Goal: Task Accomplishment & Management: Manage account settings

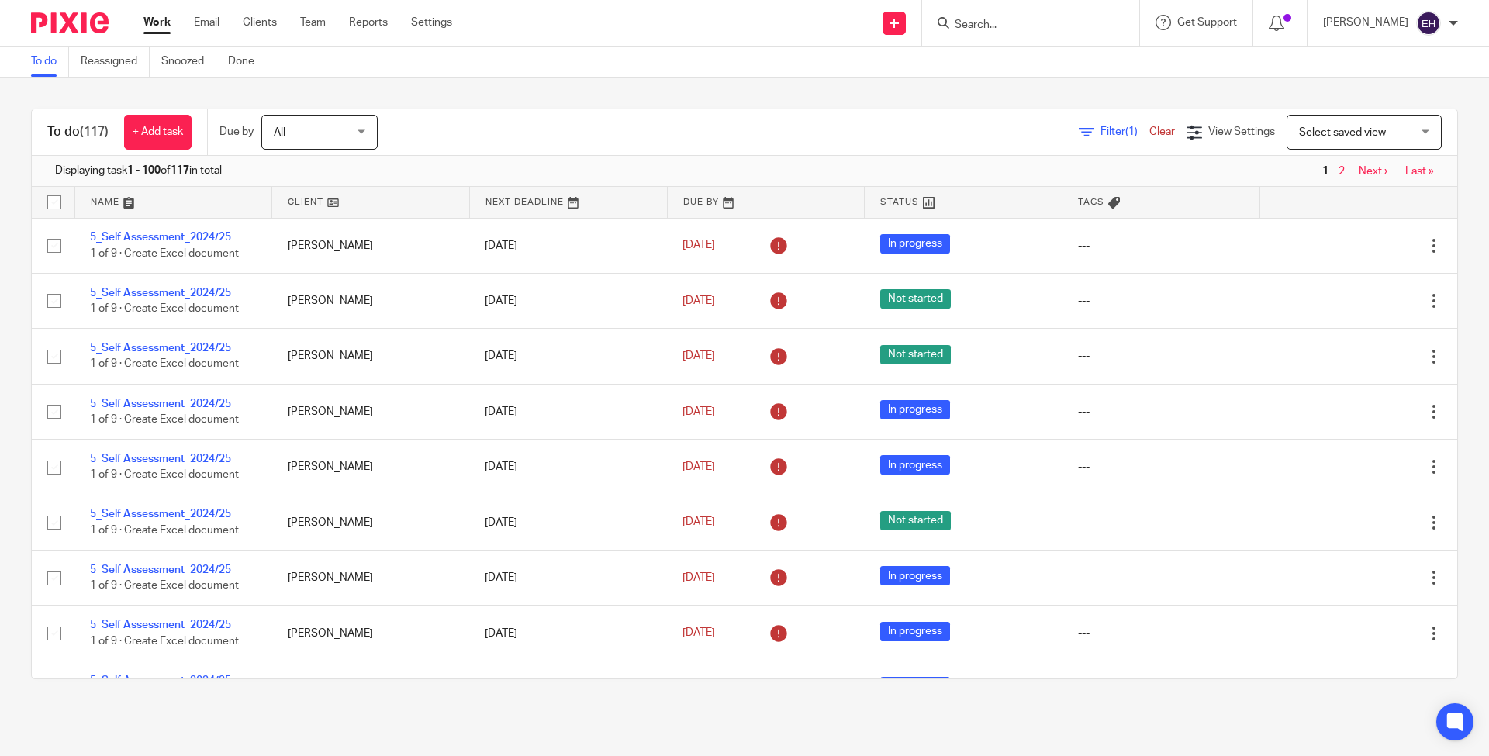
click at [1358, 171] on link "Next ›" at bounding box center [1372, 171] width 29 height 11
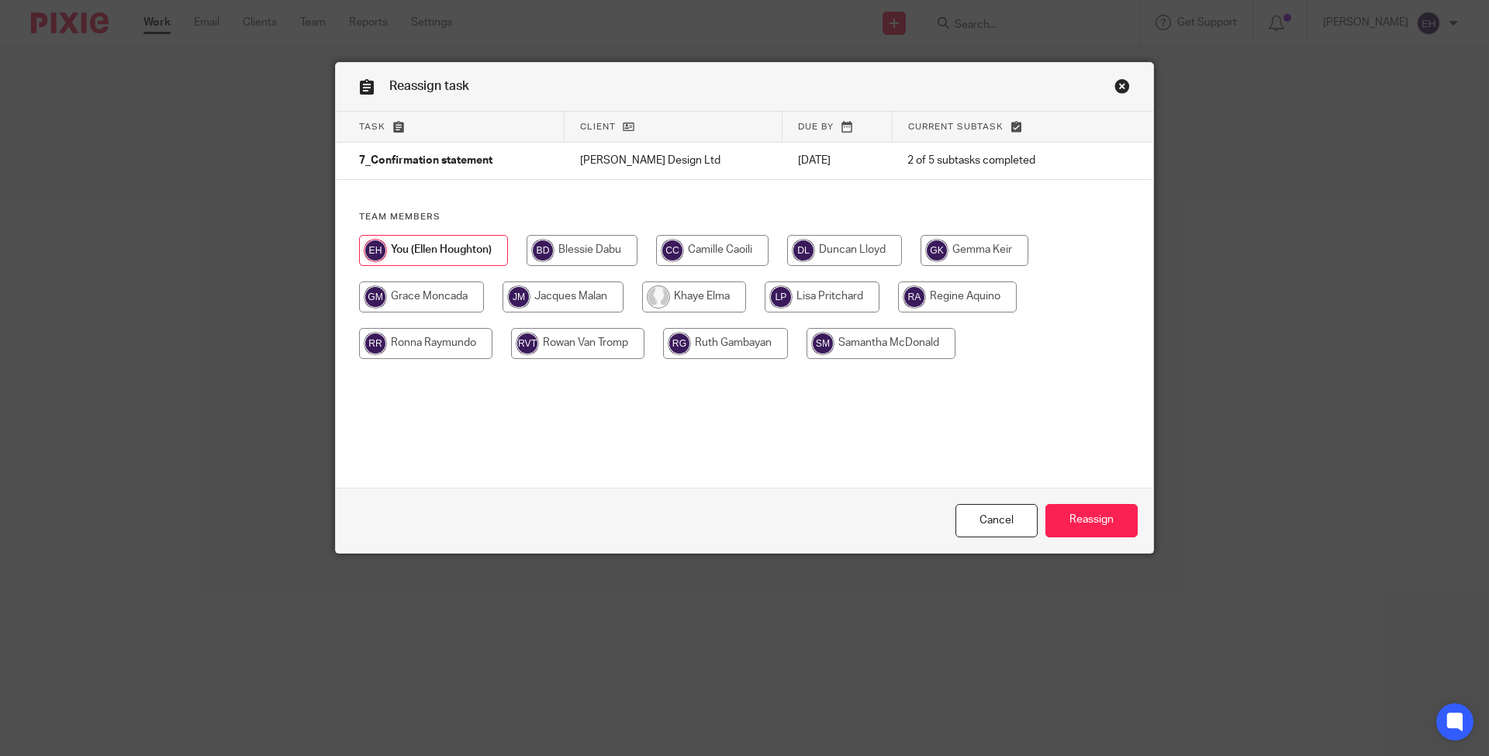
click at [562, 260] on input "radio" at bounding box center [581, 250] width 111 height 31
radio input "true"
click at [1078, 514] on input "Reassign" at bounding box center [1091, 520] width 92 height 33
